Goal: Task Accomplishment & Management: Complete application form

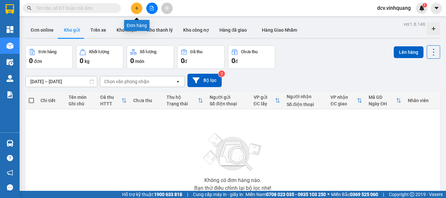
click at [140, 7] on button at bounding box center [136, 8] width 11 height 11
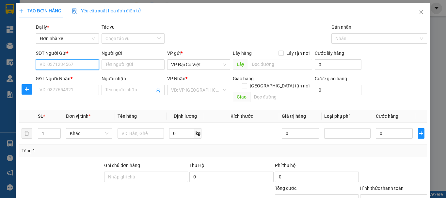
click at [74, 65] on input "SĐT Người Gửi *" at bounding box center [67, 64] width 63 height 10
click at [74, 65] on input "0989057442" at bounding box center [67, 64] width 63 height 10
click at [76, 62] on input "0989057442" at bounding box center [67, 64] width 63 height 10
click at [76, 66] on input "0989057442" at bounding box center [67, 64] width 63 height 10
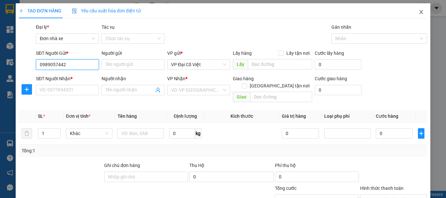
type input "0989057442"
click at [420, 12] on icon "close" at bounding box center [422, 12] width 4 height 4
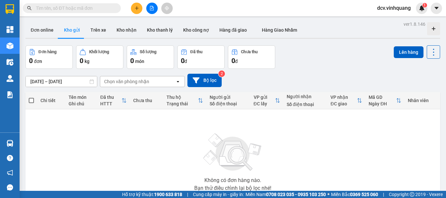
click at [137, 9] on icon "plus" at bounding box center [137, 8] width 0 height 4
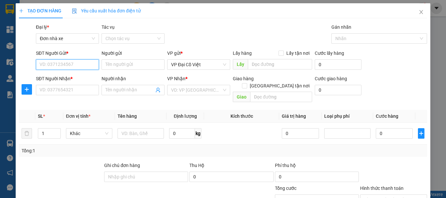
paste input "0989057442"
click at [79, 66] on input "0989057442" at bounding box center [67, 64] width 63 height 10
type input "0989057442"
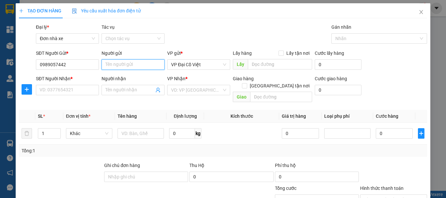
click at [123, 64] on input "Người gửi" at bounding box center [133, 64] width 63 height 10
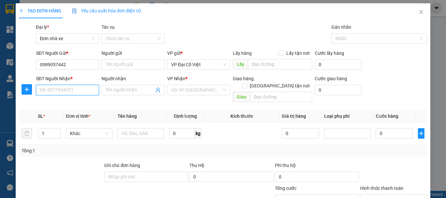
click at [65, 94] on input "SĐT Người Nhận *" at bounding box center [67, 90] width 63 height 10
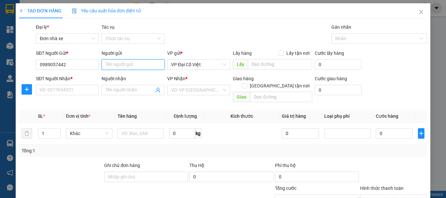
click at [117, 64] on input "Người gửi" at bounding box center [133, 64] width 63 height 10
click at [247, 27] on div "Gói vận chuyển * Tiêu chuẩn Đại lý * Đơn nhà xe Tác vụ Chọn tác vụ Gán nhãn N…" at bounding box center [232, 35] width 394 height 23
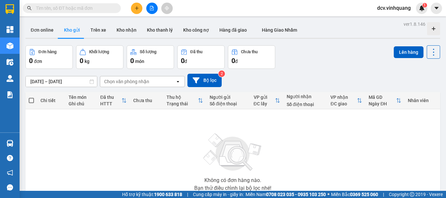
click at [138, 8] on icon "plus" at bounding box center [137, 8] width 5 height 5
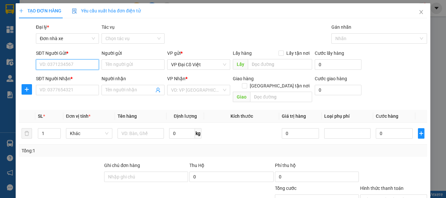
click at [52, 62] on input "SĐT Người Gửi *" at bounding box center [67, 64] width 63 height 10
paste input "0989057442"
drag, startPoint x: 73, startPoint y: 65, endPoint x: 77, endPoint y: 65, distance: 4.2
click at [73, 65] on input "0989057442" at bounding box center [67, 64] width 63 height 10
type input "0989057442"
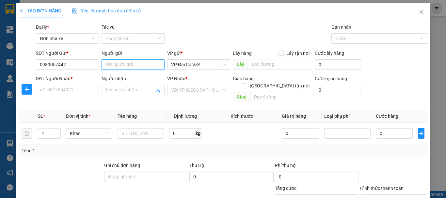
click at [115, 63] on input "Người gửi" at bounding box center [133, 64] width 63 height 10
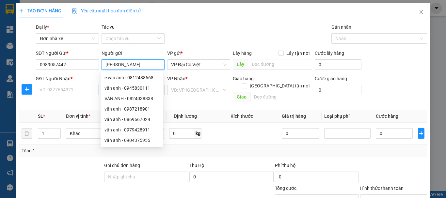
type input "VÂN ANH"
click at [68, 93] on input "SĐT Người Nhận *" at bounding box center [67, 90] width 63 height 10
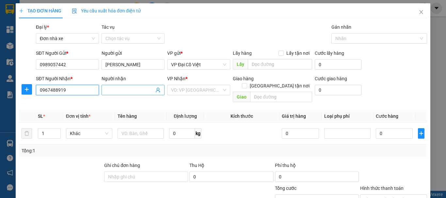
type input "0967488919"
click at [116, 90] on input "Người nhận" at bounding box center [130, 90] width 49 height 7
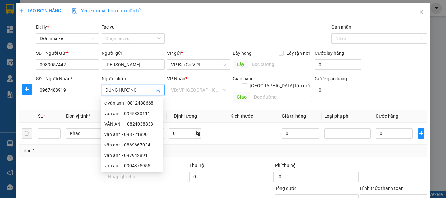
type input "DUNG HƯƠNG"
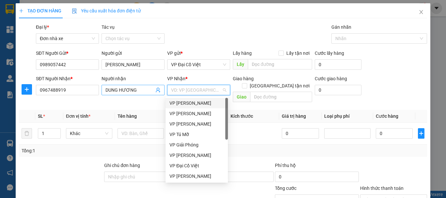
type input "L"
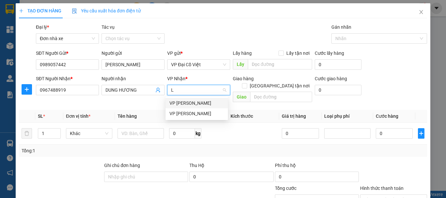
click at [184, 102] on div "VP LÊ HỒNG PHONG" at bounding box center [197, 103] width 55 height 7
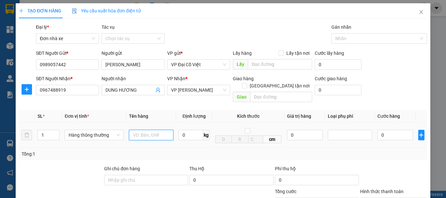
click at [144, 130] on input "text" at bounding box center [151, 135] width 44 height 10
type input "HỘP PHỤ KIỆN"
type input "12"
type input "40.000"
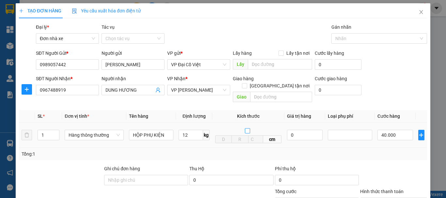
type input "40.000"
click at [375, 140] on td "40.000" at bounding box center [395, 135] width 41 height 25
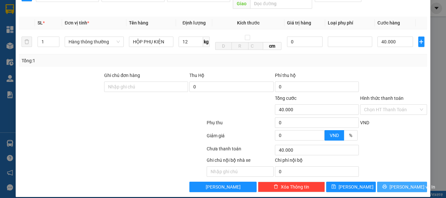
click at [400, 184] on span "Lưu và In" at bounding box center [413, 187] width 46 height 7
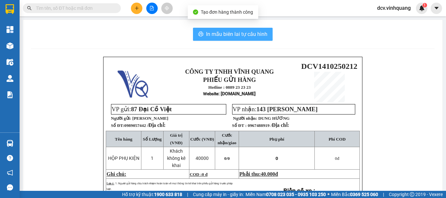
click at [235, 35] on span "In mẫu biên lai tự cấu hình" at bounding box center [236, 34] width 61 height 8
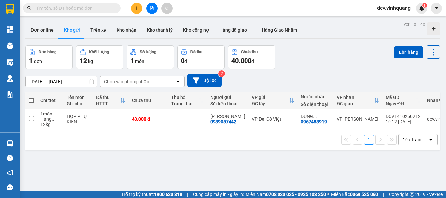
click at [135, 7] on icon "plus" at bounding box center [137, 8] width 5 height 5
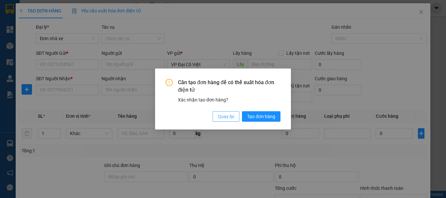
click at [232, 115] on span "Quay lại" at bounding box center [226, 116] width 16 height 7
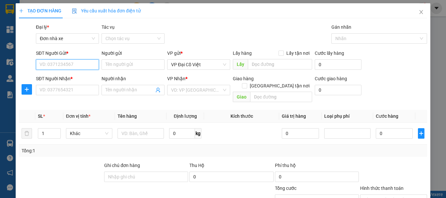
click at [61, 64] on input "SĐT Người Gửi *" at bounding box center [67, 64] width 63 height 10
click at [84, 68] on input "0985696921" at bounding box center [67, 64] width 63 height 10
type input "0985696921"
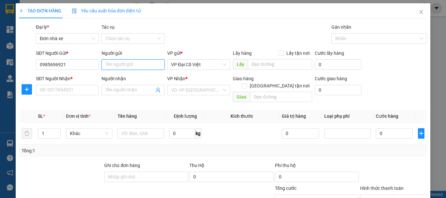
click at [141, 66] on input "Người gửi" at bounding box center [133, 64] width 63 height 10
type input "DUY LONG"
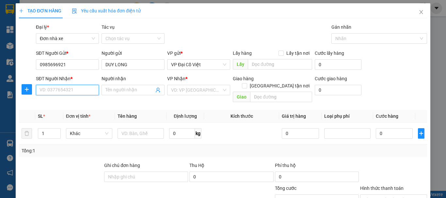
click at [60, 90] on input "SĐT Người Nhận *" at bounding box center [67, 90] width 63 height 10
type input "0975792361"
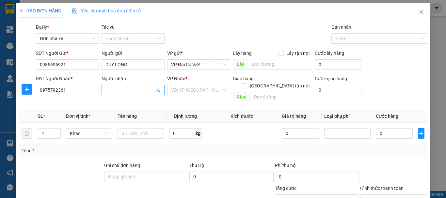
click at [129, 91] on input "Người nhận" at bounding box center [130, 90] width 49 height 7
type input "TRUNG"
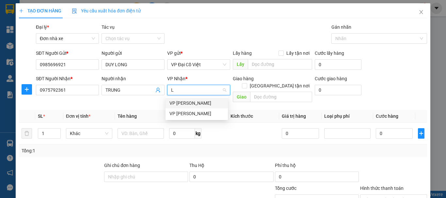
type input "LH"
click at [191, 105] on div "VP LÊ HỒNG PHONG" at bounding box center [197, 103] width 55 height 7
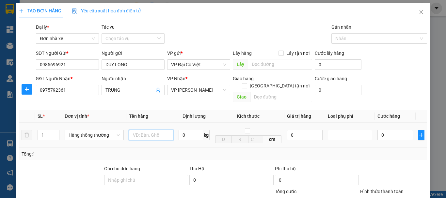
click at [145, 130] on input "text" at bounding box center [151, 135] width 44 height 10
type input "HỘP MÁY TÍNH"
type input "14"
type input "40.000"
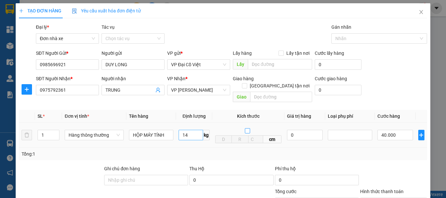
type input "40.000"
click at [384, 165] on div at bounding box center [394, 176] width 68 height 23
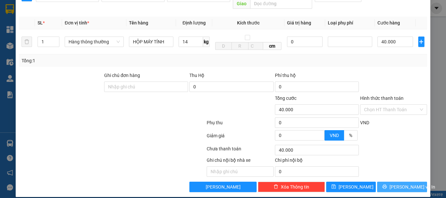
click at [397, 184] on span "Lưu và In" at bounding box center [413, 187] width 46 height 7
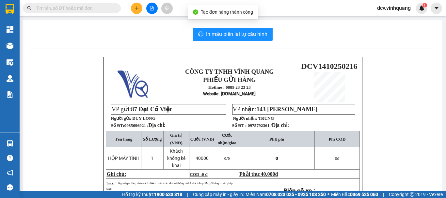
click at [219, 41] on div "In mẫu biên lai tự cấu hình CÔNG TY TNHH VĨNH QUANG PHIẾU GỬI HÀNG Hotline : 08…" at bounding box center [232, 154] width 419 height 268
click at [234, 34] on span "In mẫu biên lai tự cấu hình" at bounding box center [236, 34] width 61 height 8
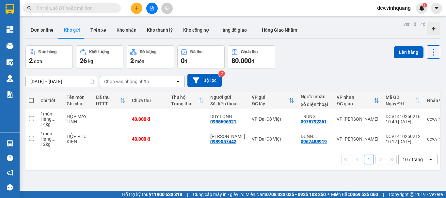
drag, startPoint x: 158, startPoint y: 165, endPoint x: 158, endPoint y: 161, distance: 3.3
click at [158, 162] on div "1 10 / trang open" at bounding box center [233, 159] width 410 height 11
click at [429, 51] on icon at bounding box center [433, 52] width 9 height 9
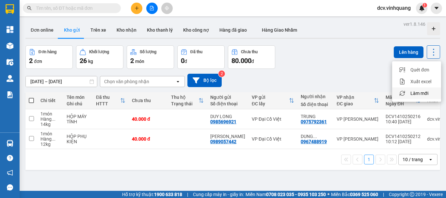
click at [425, 93] on span "Làm mới" at bounding box center [420, 93] width 18 height 7
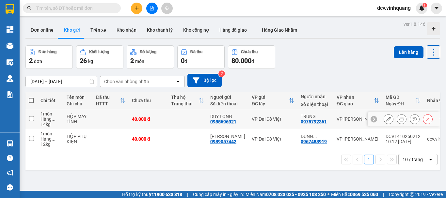
click at [253, 119] on div "VP Đại Cồ Việt" at bounding box center [273, 119] width 42 height 5
checkbox input "true"
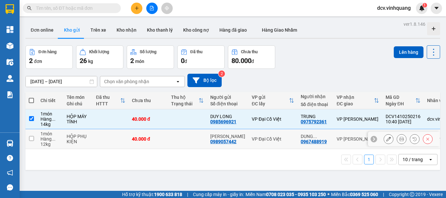
click at [253, 137] on div "VP Đại Cồ Việt" at bounding box center [273, 139] width 42 height 5
checkbox input "true"
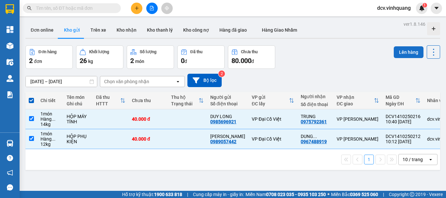
click at [407, 51] on button "Lên hàng" at bounding box center [409, 52] width 30 height 12
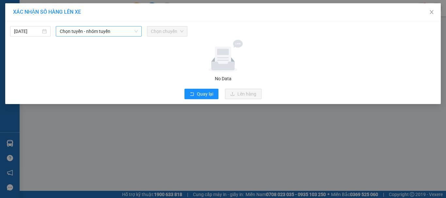
click at [76, 30] on span "Chọn tuyến - nhóm tuyến" at bounding box center [99, 31] width 78 height 10
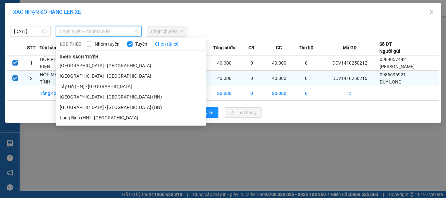
click at [82, 75] on li "Hà Nội - Thanh Hóa" at bounding box center [131, 76] width 150 height 10
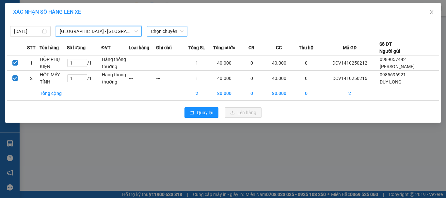
click at [166, 32] on span "Chọn chuyến" at bounding box center [167, 31] width 33 height 10
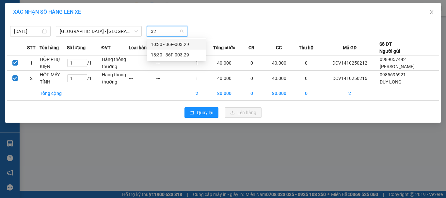
type input "329"
click at [165, 43] on div "10:30 - 36F-003.29" at bounding box center [176, 44] width 51 height 7
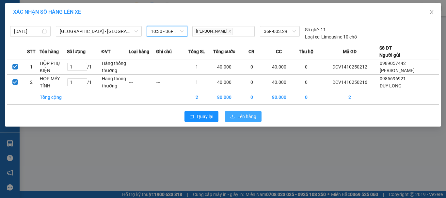
click at [248, 116] on span "Lên hàng" at bounding box center [247, 116] width 19 height 7
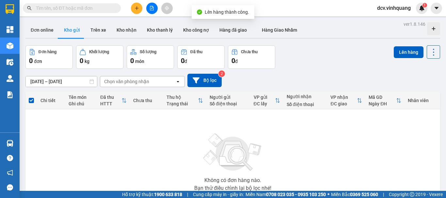
click at [20, 140] on div "Hàng sắp về" at bounding box center [10, 143] width 20 height 15
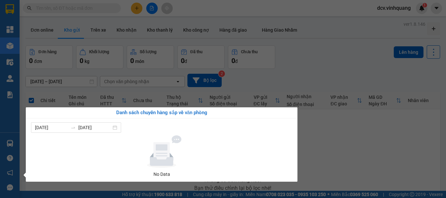
click at [298, 65] on section "Kết quả tìm kiếm ( 0 ) Bộ lọc No Data dcv.vinhquang 1 Tổng Quan Kho hàng mới Đi…" at bounding box center [223, 99] width 446 height 198
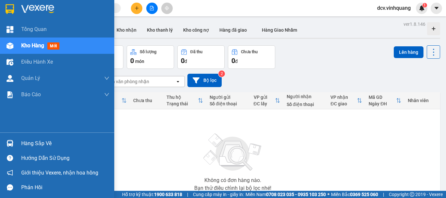
drag, startPoint x: 40, startPoint y: 141, endPoint x: 43, endPoint y: 141, distance: 3.6
click at [40, 142] on div "Hàng sắp về" at bounding box center [65, 144] width 88 height 10
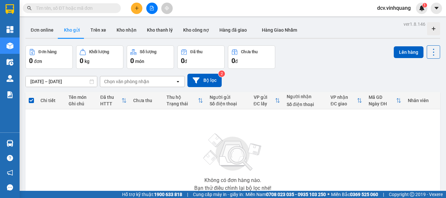
click at [352, 126] on section "Kết quả tìm kiếm ( 0 ) Bộ lọc No Data dcv.vinhquang 1 Tổng Quan Kho hàng mới Đi…" at bounding box center [223, 99] width 446 height 198
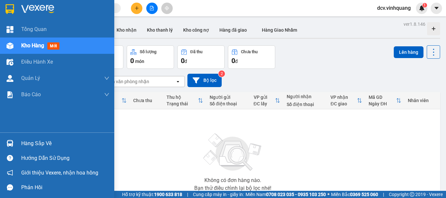
click at [17, 138] on div "Hàng sắp về" at bounding box center [57, 143] width 114 height 15
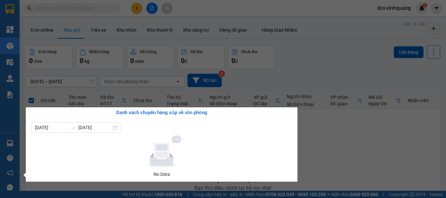
click at [349, 125] on section "Kết quả tìm kiếm ( 0 ) Bộ lọc No Data dcv.vinhquang 1 Tổng Quan Kho hàng mới Đi…" at bounding box center [223, 99] width 446 height 198
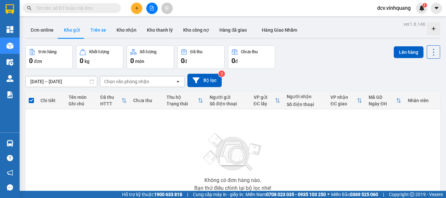
click at [100, 33] on button "Trên xe" at bounding box center [98, 30] width 26 height 16
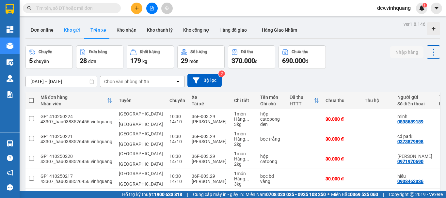
click at [76, 33] on button "Kho gửi" at bounding box center [72, 30] width 26 height 16
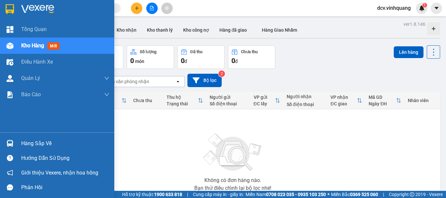
click at [40, 146] on div "Hàng sắp về" at bounding box center [65, 144] width 88 height 10
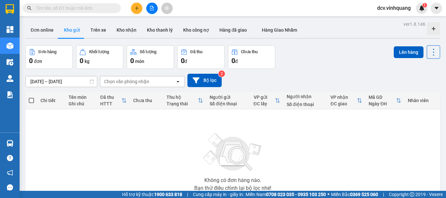
click at [329, 123] on section "Kết quả tìm kiếm ( 0 ) Bộ lọc No Data dcv.vinhquang 1 Tổng Quan Kho hàng mới Đi…" at bounding box center [223, 99] width 446 height 198
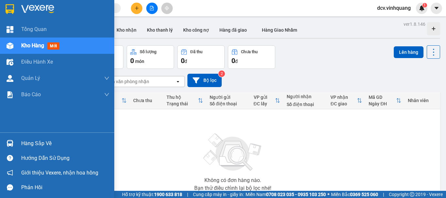
click at [33, 144] on div "Hàng sắp về" at bounding box center [65, 144] width 88 height 10
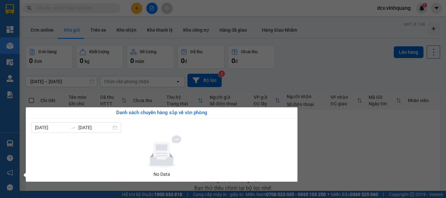
click at [331, 54] on section "Kết quả tìm kiếm ( 0 ) Bộ lọc No Data dcv.vinhquang 1 Tổng Quan Kho hàng mới Đi…" at bounding box center [223, 99] width 446 height 198
